Goal: Task Accomplishment & Management: Manage account settings

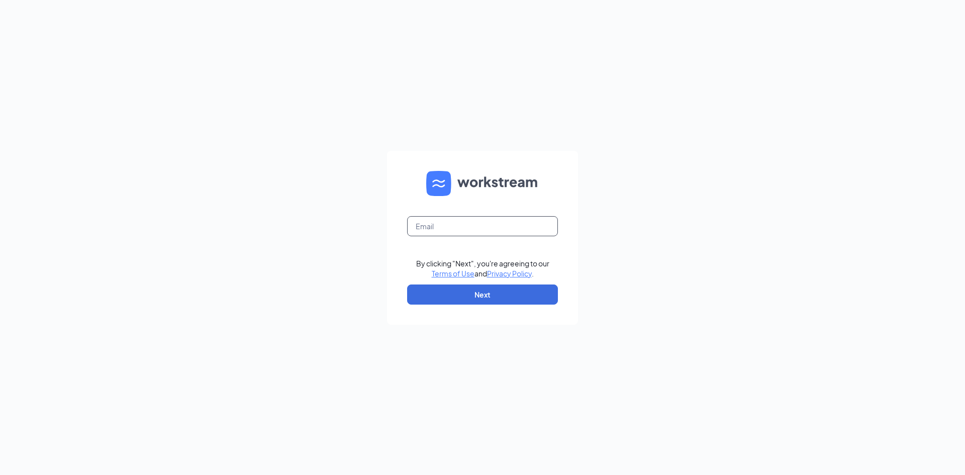
drag, startPoint x: 483, startPoint y: 231, endPoint x: 483, endPoint y: 236, distance: 5.6
click at [483, 231] on input "text" at bounding box center [482, 226] width 151 height 20
type input "[EMAIL_ADDRESS][DOMAIN_NAME]"
click at [506, 299] on button "Next" at bounding box center [482, 295] width 151 height 20
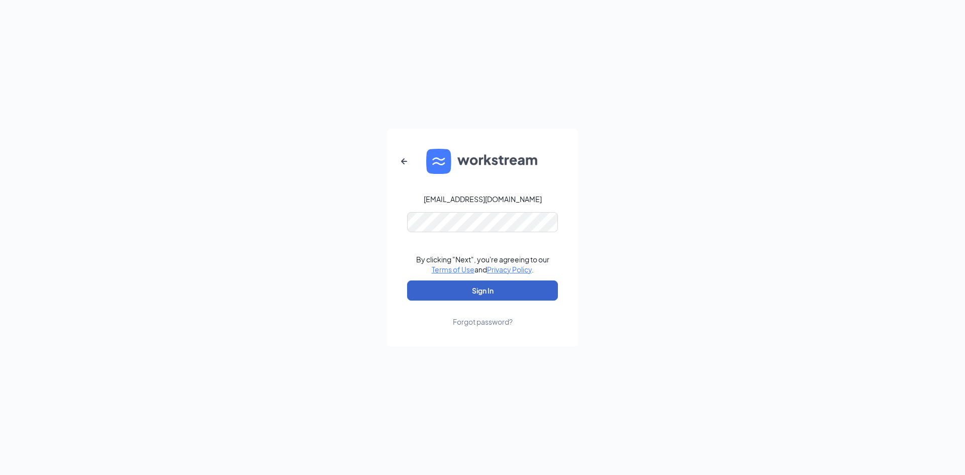
click at [497, 288] on button "Sign In" at bounding box center [482, 290] width 151 height 20
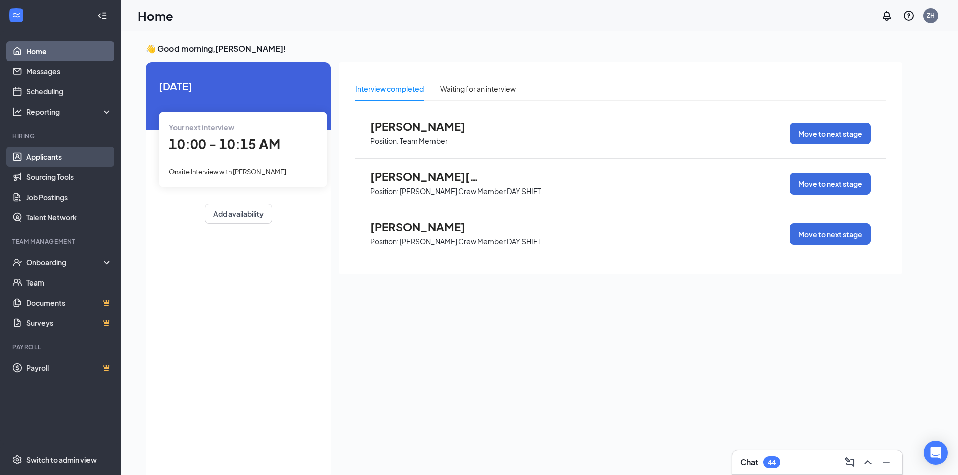
click at [55, 154] on link "Applicants" at bounding box center [69, 157] width 86 height 20
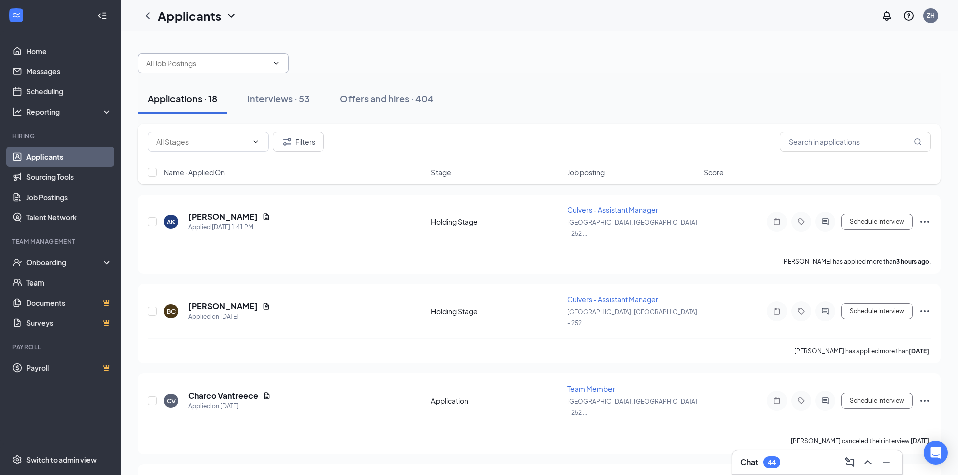
click at [198, 66] on input "text" at bounding box center [207, 63] width 122 height 11
type input "doug"
click at [870, 133] on input "text" at bounding box center [855, 142] width 151 height 20
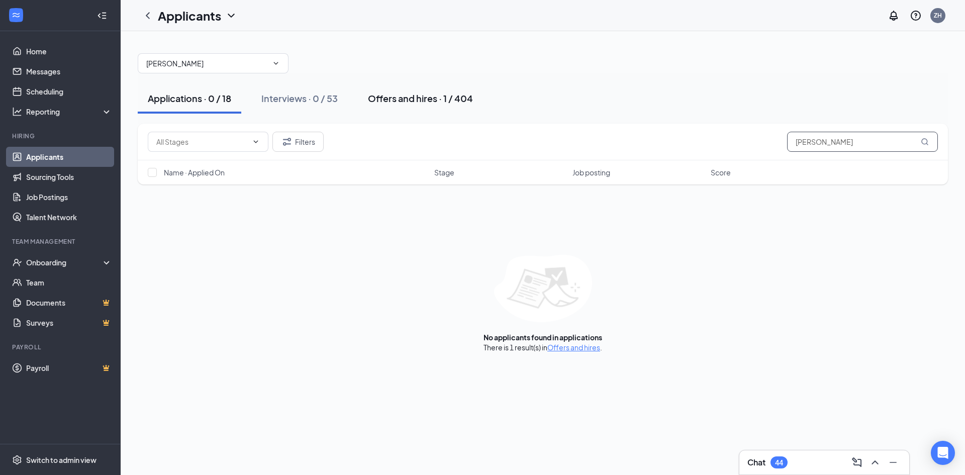
type input "douglas talley"
click at [419, 103] on div "Offers and hires · 1 / 404" at bounding box center [420, 98] width 105 height 13
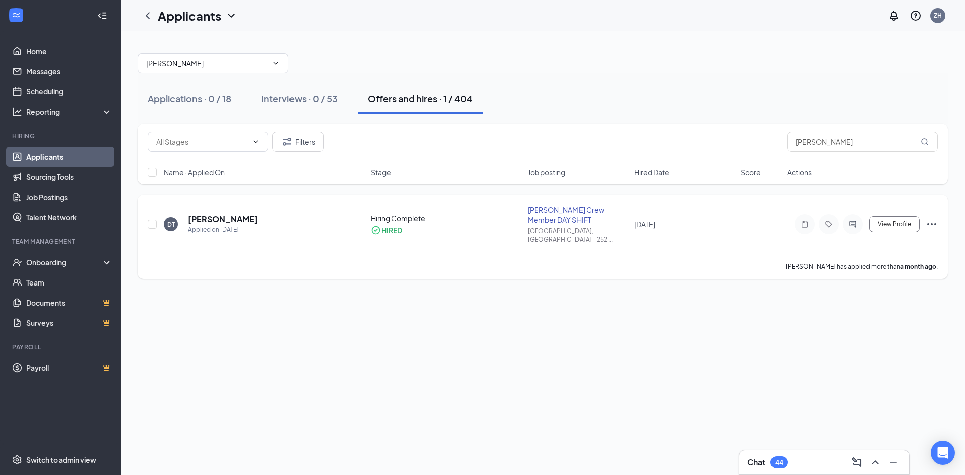
drag, startPoint x: 367, startPoint y: 210, endPoint x: 361, endPoint y: 212, distance: 7.0
click at [366, 210] on div "DT Douglas Talley Applied on Jul 29 Hiring Complete HIRED Culver's Crew Member …" at bounding box center [543, 229] width 790 height 49
click at [320, 220] on div "DT Douglas Talley Applied on Jul 29" at bounding box center [264, 224] width 201 height 21
click at [895, 221] on span "View Profile" at bounding box center [895, 224] width 34 height 7
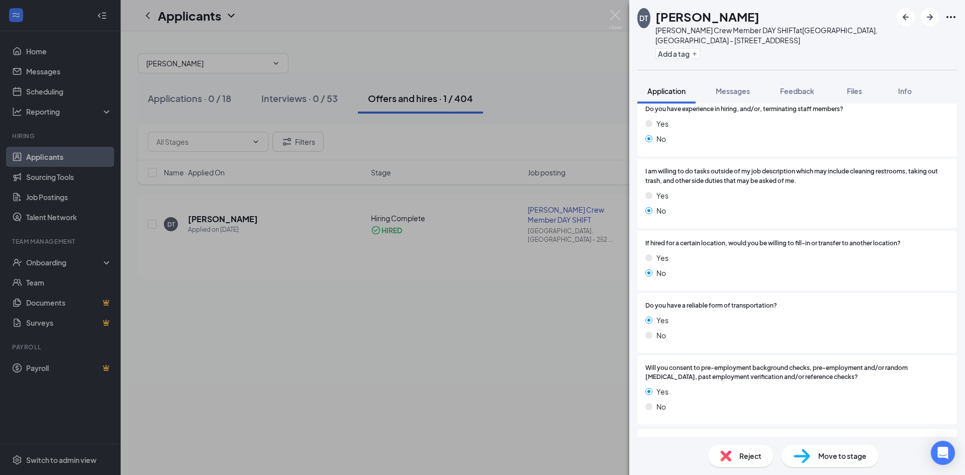
scroll to position [2916, 0]
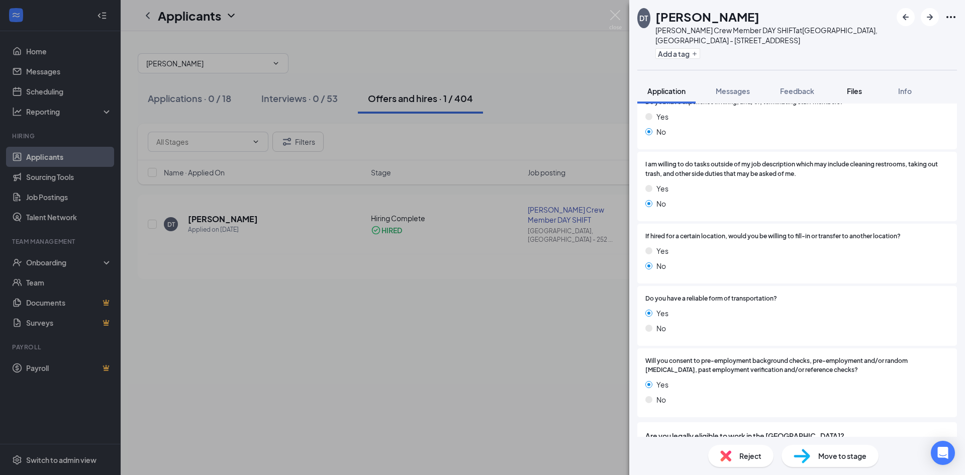
click at [865, 92] on button "Files" at bounding box center [854, 90] width 40 height 25
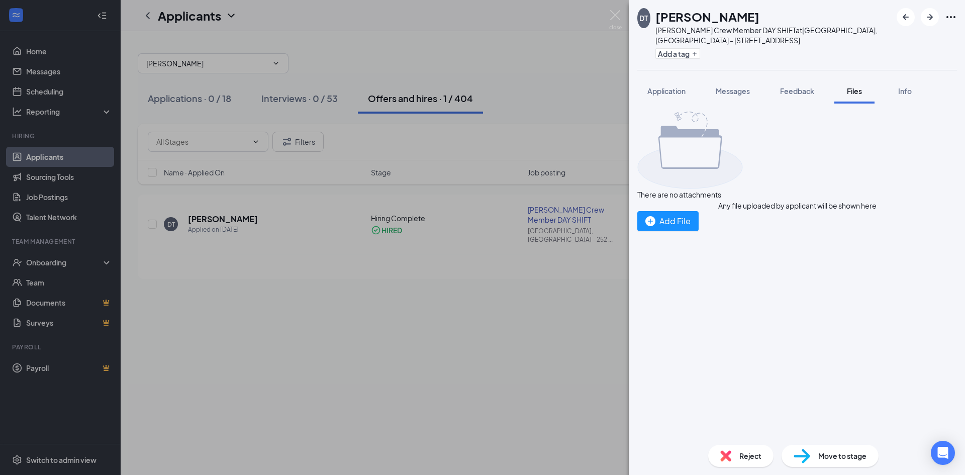
click at [862, 91] on span "Files" at bounding box center [854, 90] width 15 height 9
click at [747, 97] on button "Messages" at bounding box center [733, 90] width 54 height 25
